Goal: Information Seeking & Learning: Learn about a topic

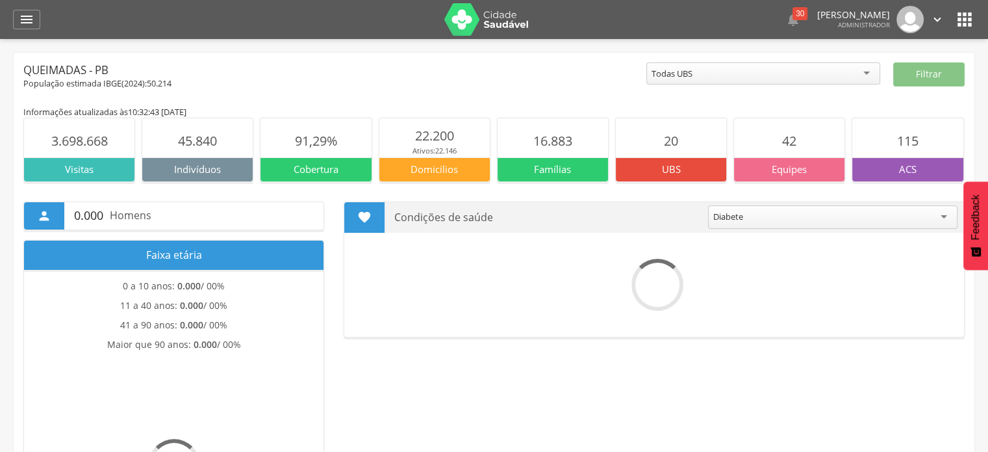
click at [465, 24] on img at bounding box center [486, 19] width 84 height 32
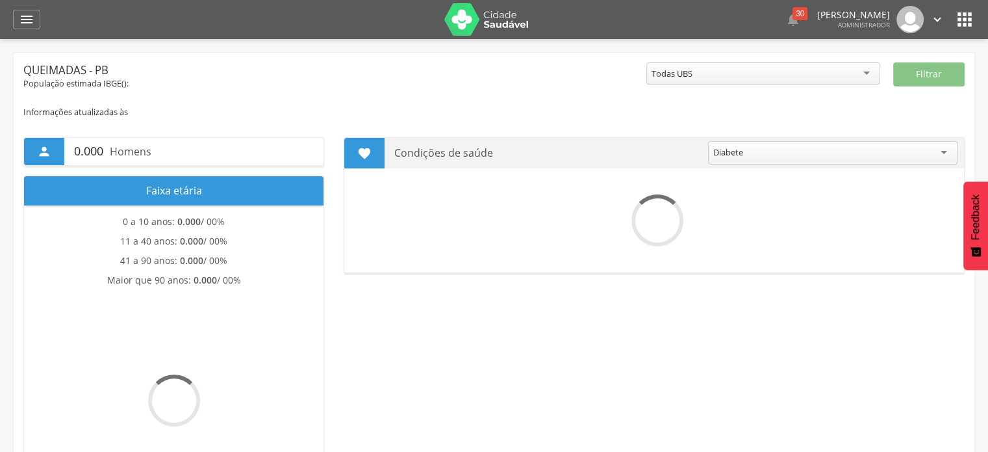
click at [23, 19] on icon "" at bounding box center [27, 20] width 16 height 16
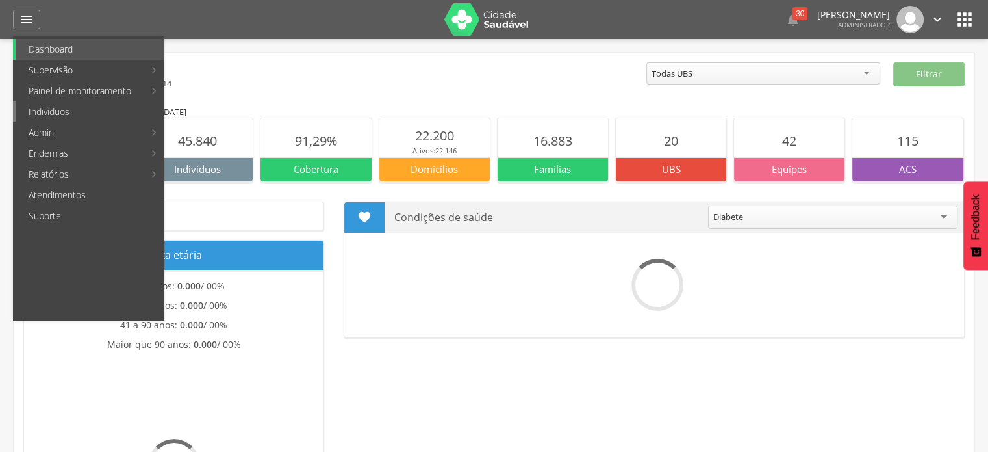
click at [55, 112] on link "Indivíduos" at bounding box center [90, 111] width 148 height 21
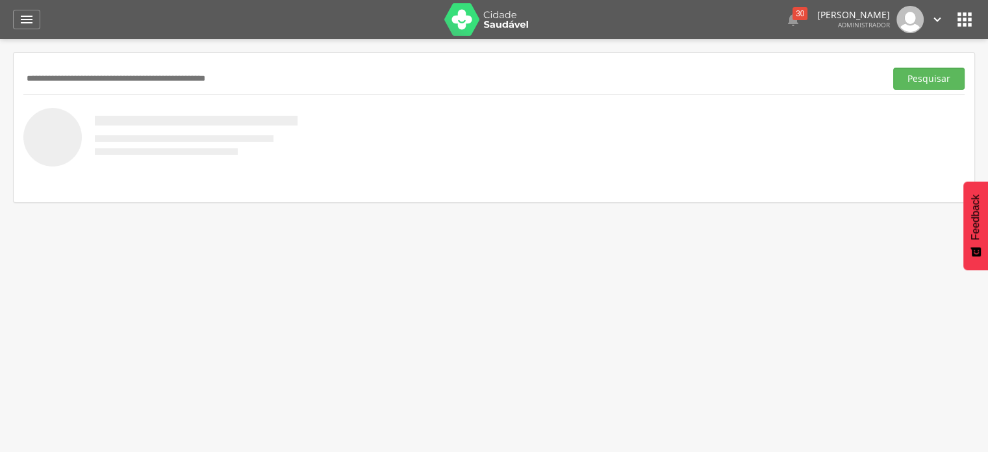
click at [90, 83] on input "text" at bounding box center [451, 79] width 857 height 22
type input "**********"
click at [893, 68] on button "Pesquisar" at bounding box center [928, 79] width 71 height 22
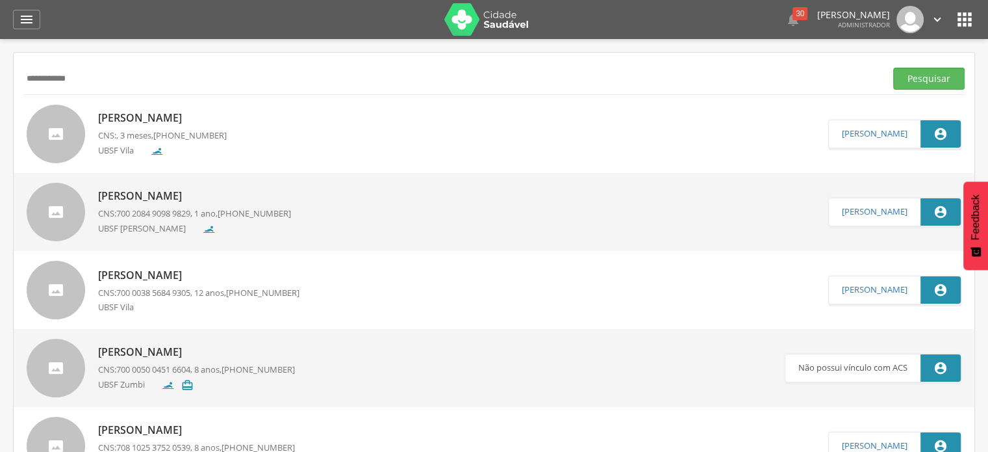
click at [227, 126] on div "Maylla Kiara Alves da Silva CNS: , 3 meses, (83) 99361-7458 UBSF Vila" at bounding box center [162, 134] width 129 height 54
type input "**********"
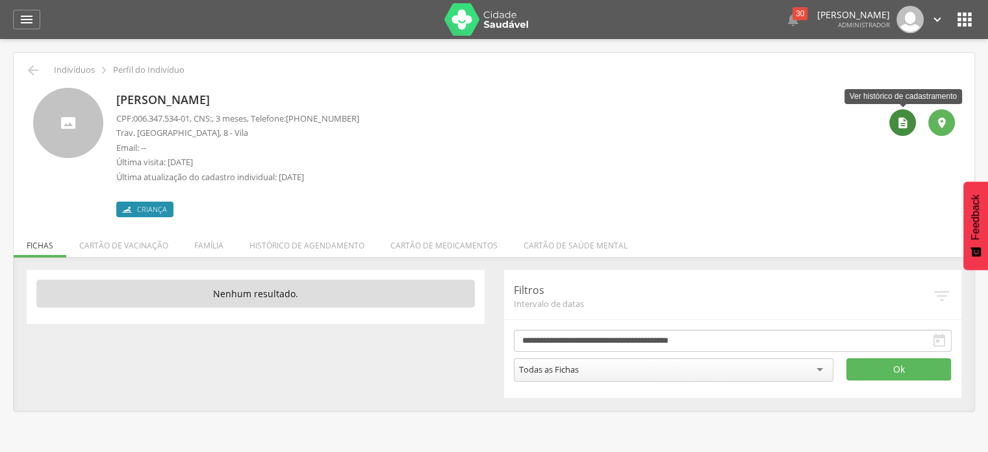
click at [904, 126] on icon "" at bounding box center [903, 122] width 13 height 13
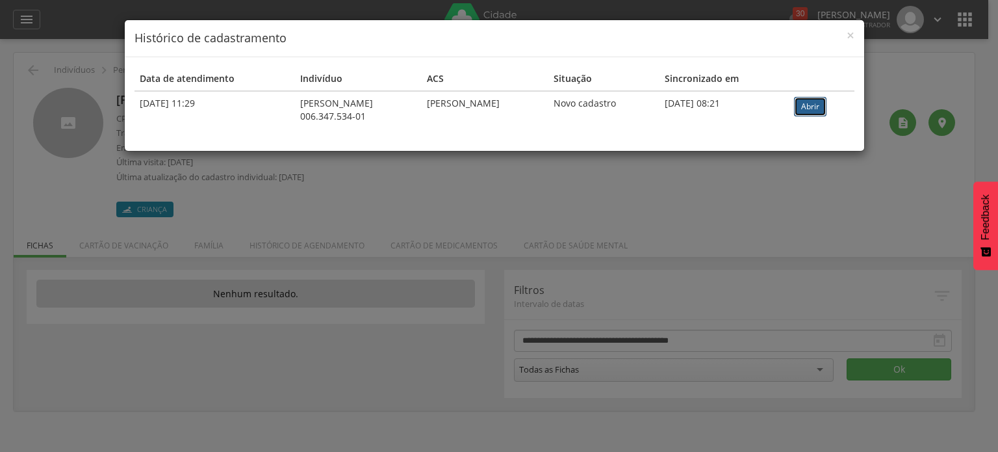
click at [826, 103] on link "Abrir" at bounding box center [810, 106] width 32 height 19
click at [789, 171] on div "× Histórico de cadastramento Data de atendimento Indivíduo ACS Situação Sincron…" at bounding box center [499, 226] width 998 height 452
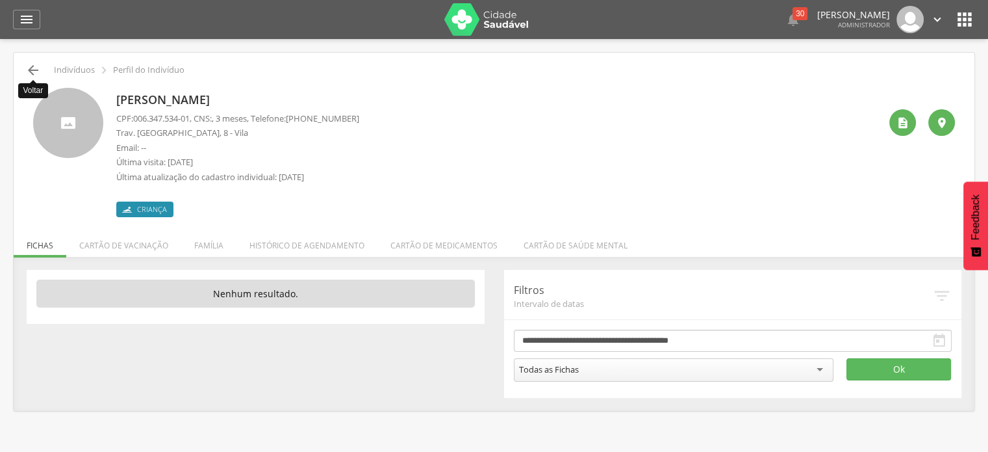
click at [33, 70] on icon "" at bounding box center [33, 70] width 16 height 16
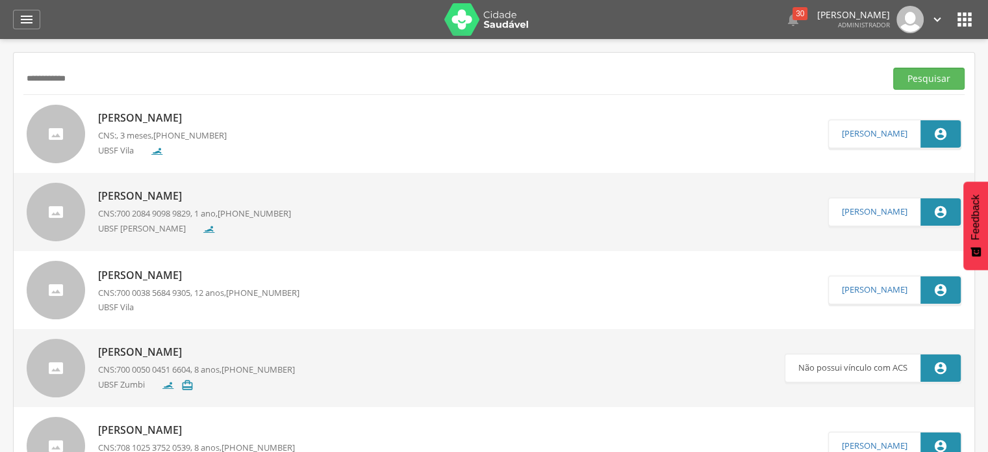
click at [62, 79] on input "**********" at bounding box center [451, 79] width 857 height 22
type input "**********"
click at [893, 68] on button "Pesquisar" at bounding box center [928, 79] width 71 height 22
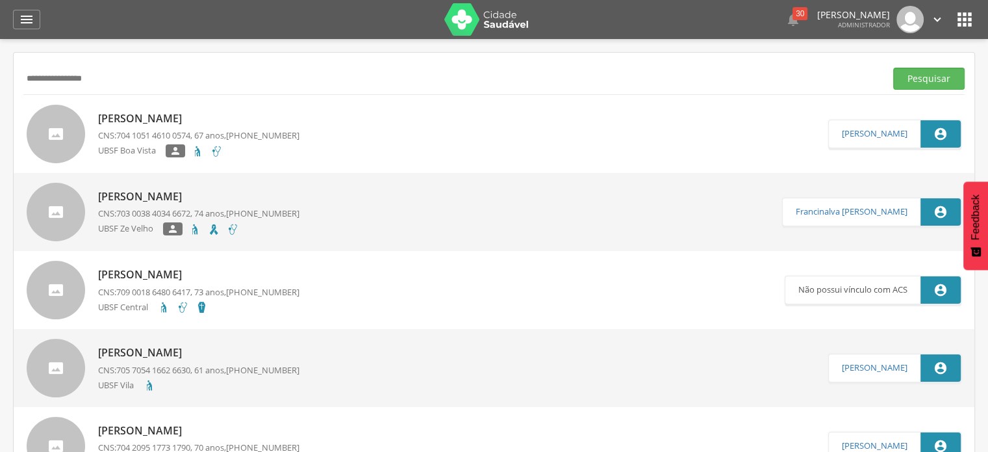
click at [157, 111] on p "Maria José Ramos Sobral" at bounding box center [198, 118] width 201 height 15
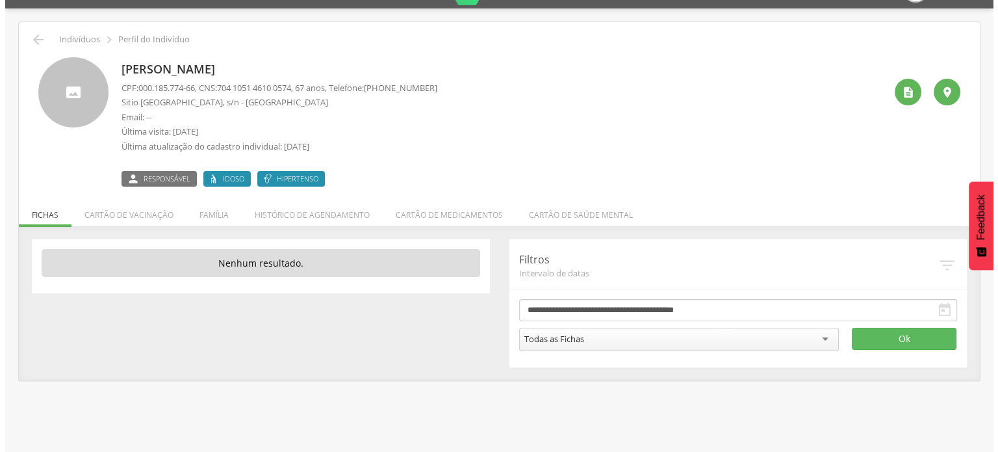
scroll to position [31, 0]
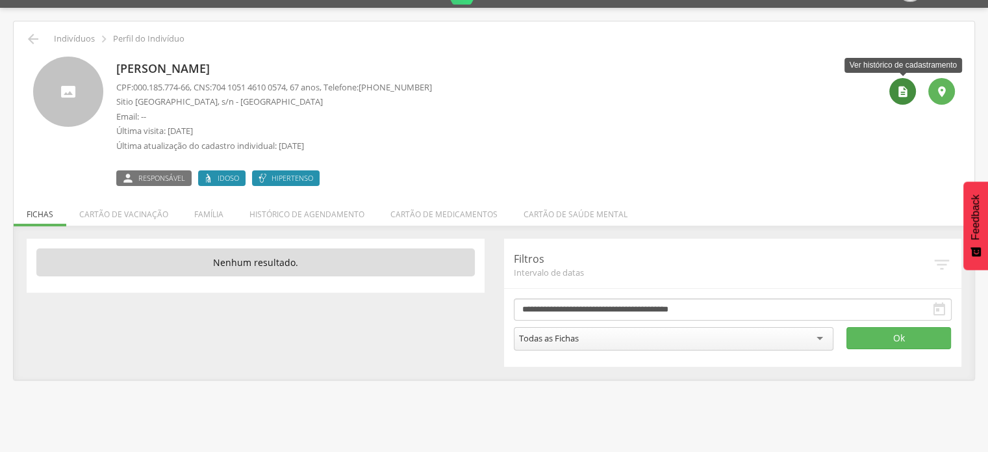
click at [913, 90] on div "" at bounding box center [903, 91] width 27 height 27
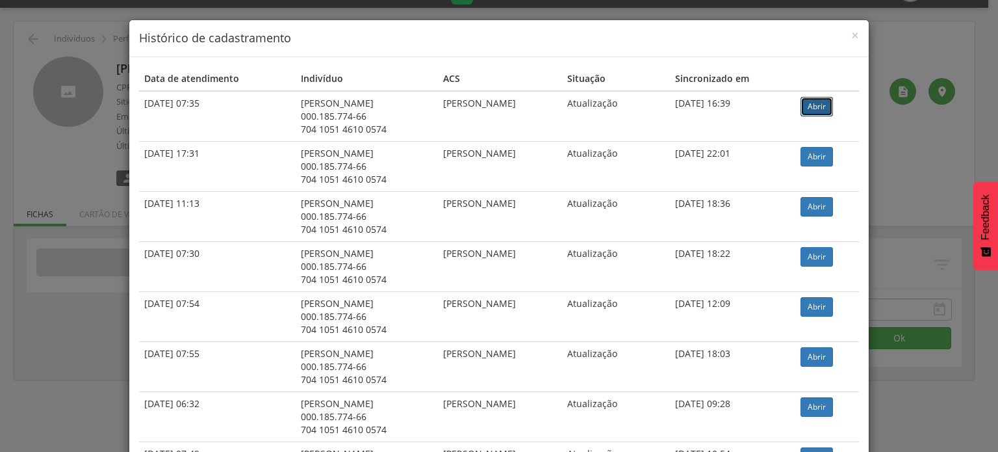
click at [810, 104] on link "Abrir" at bounding box center [816, 106] width 32 height 19
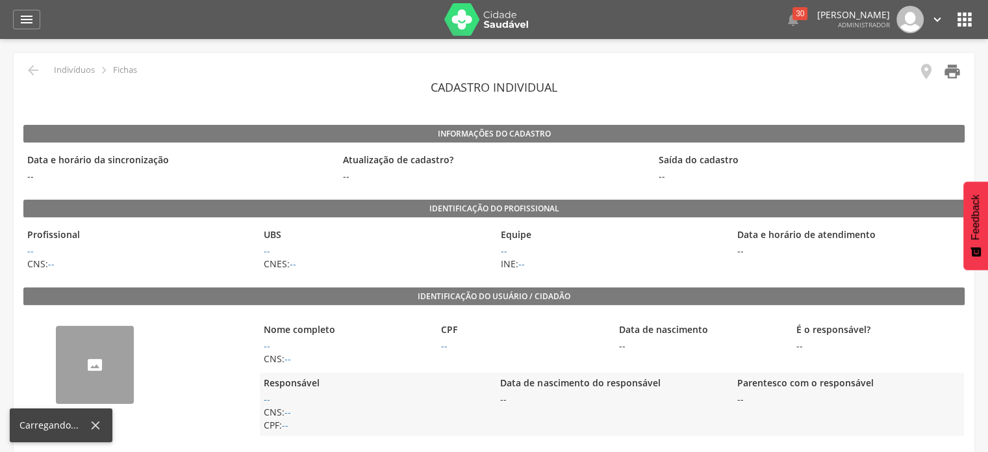
click at [956, 77] on icon "" at bounding box center [952, 71] width 18 height 18
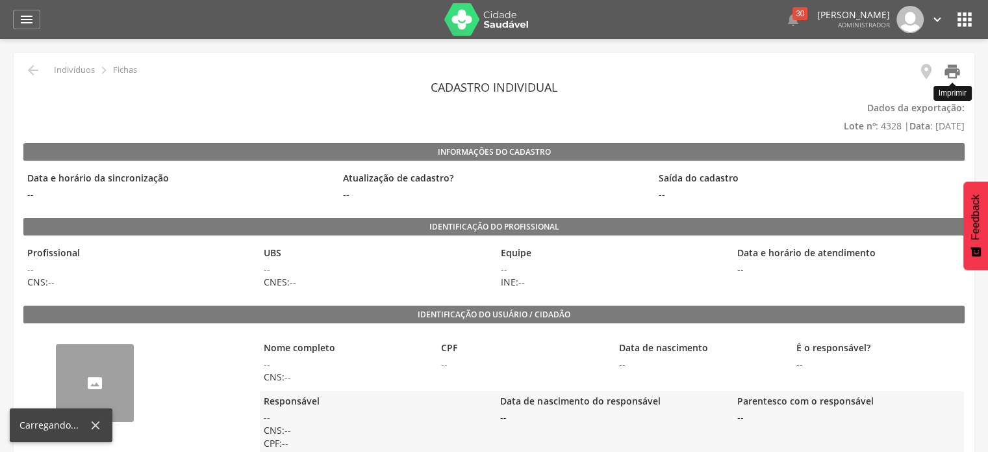
click at [948, 73] on icon "" at bounding box center [952, 71] width 18 height 18
